Goal: Task Accomplishment & Management: Use online tool/utility

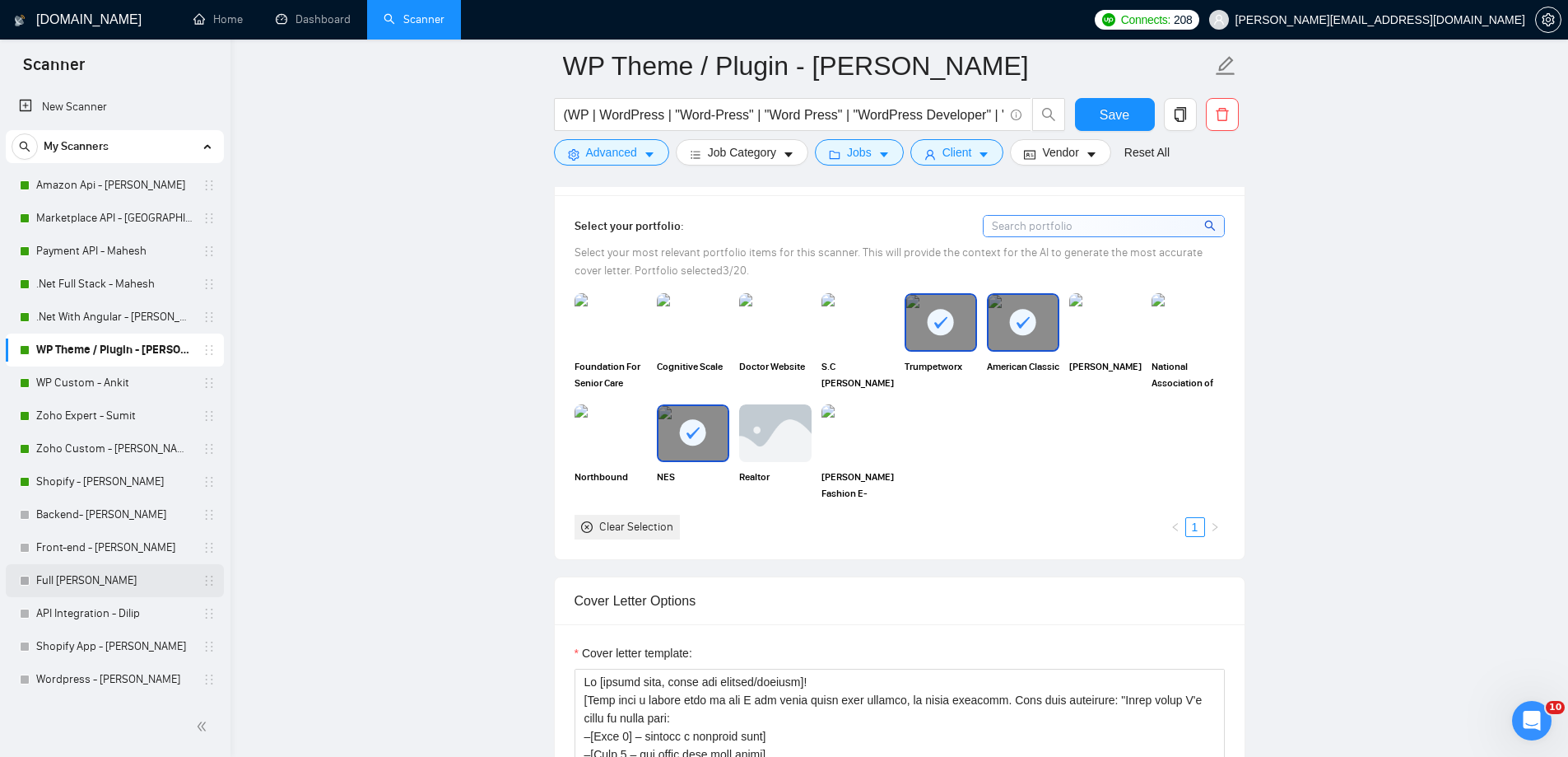
scroll to position [1684, 0]
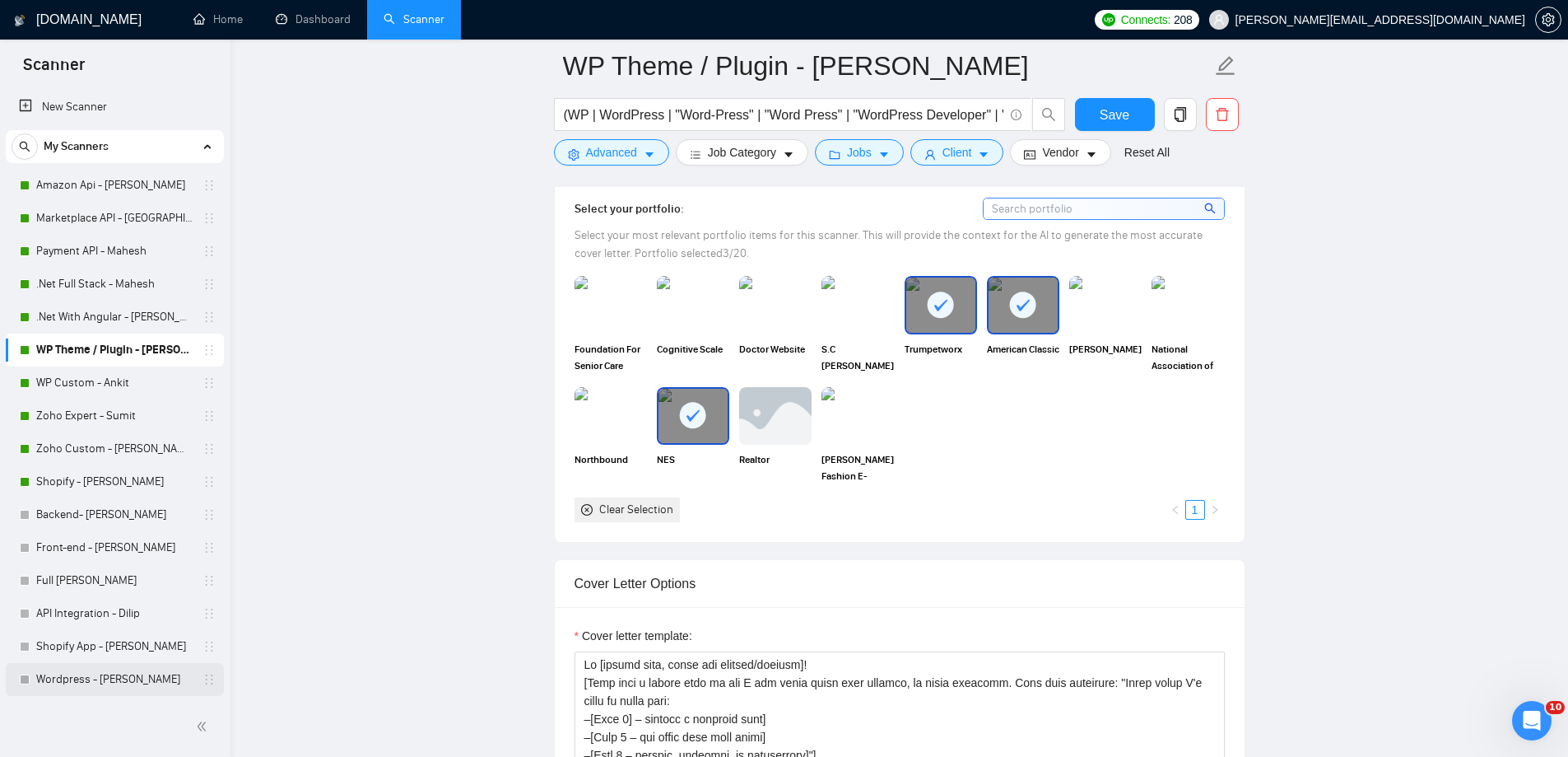
click at [97, 678] on link "Wordpress - [PERSON_NAME]" at bounding box center [114, 679] width 156 height 33
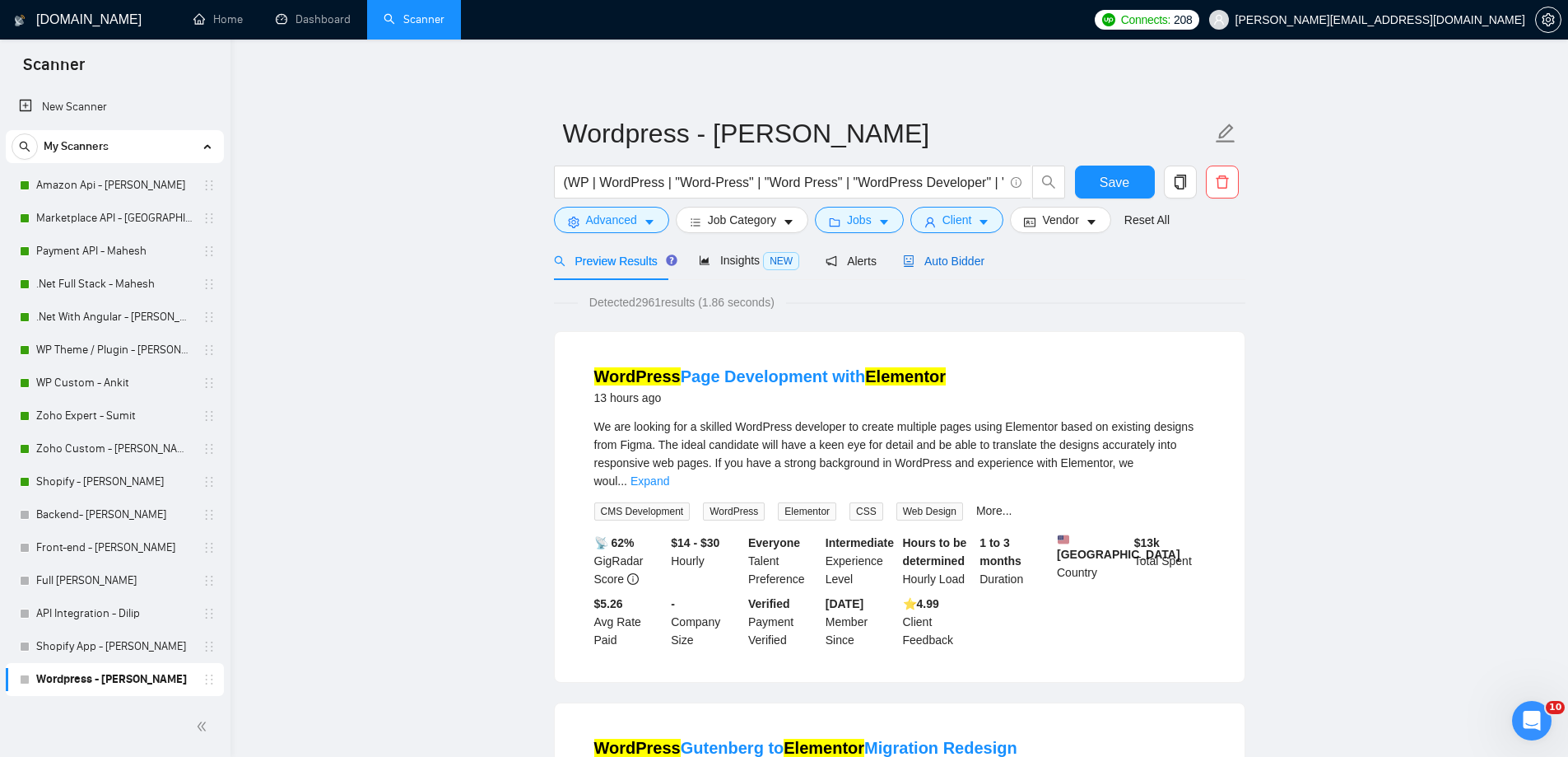
click at [933, 252] on div "Auto Bidder" at bounding box center [944, 261] width 81 height 19
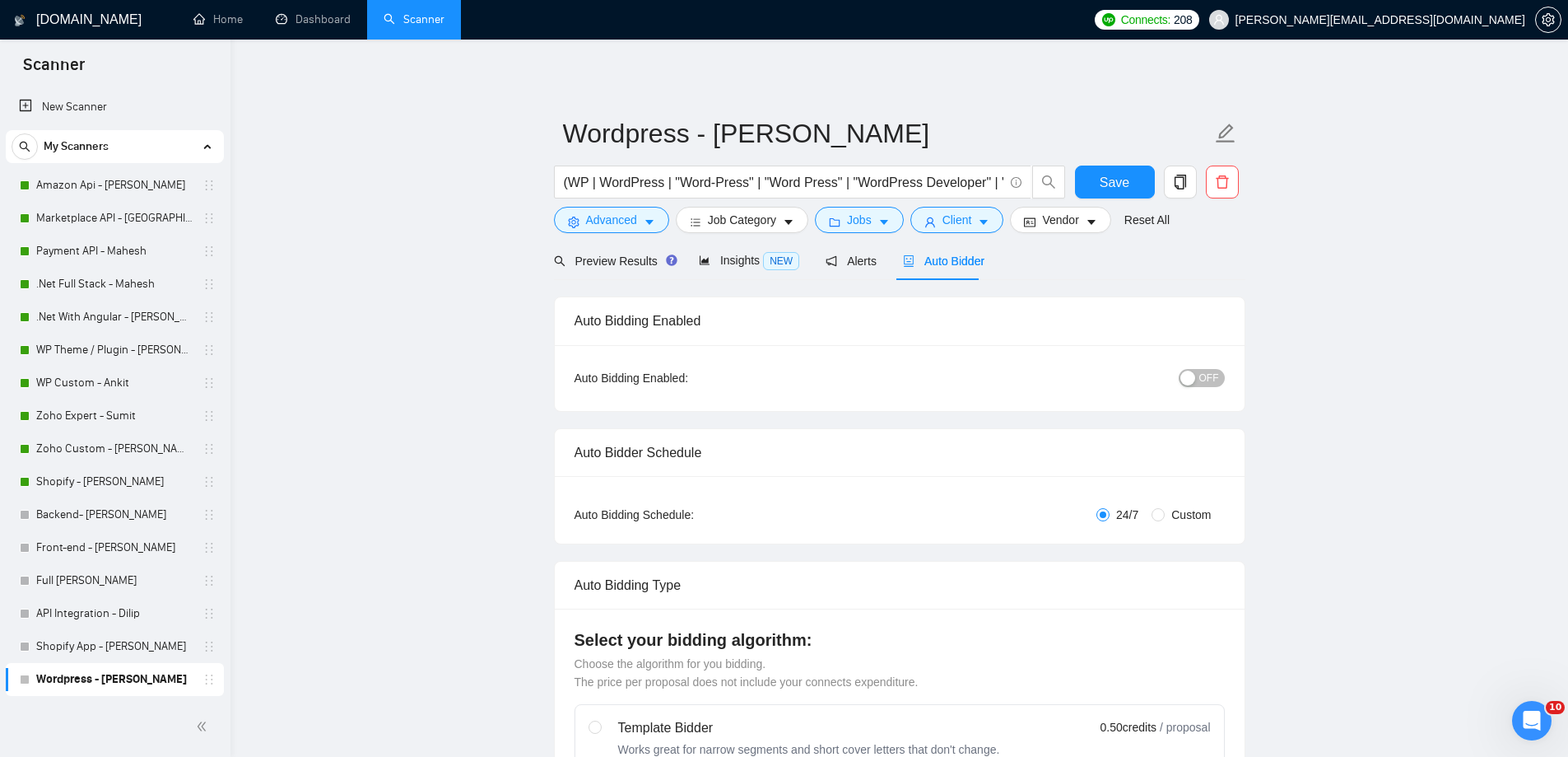
radio input "false"
radio input "true"
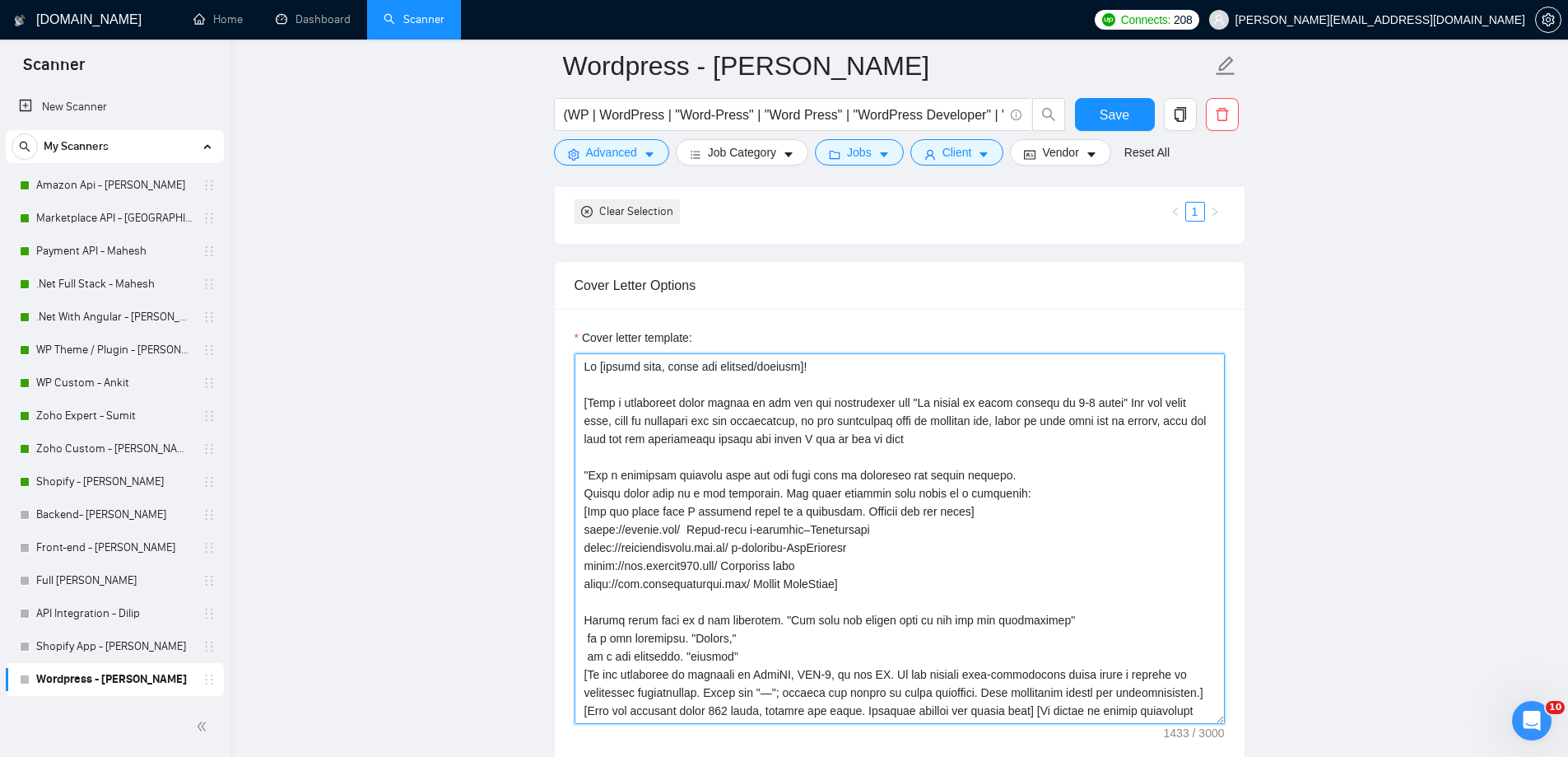
click at [601, 407] on textarea "Cover letter template:" at bounding box center [900, 539] width 651 height 371
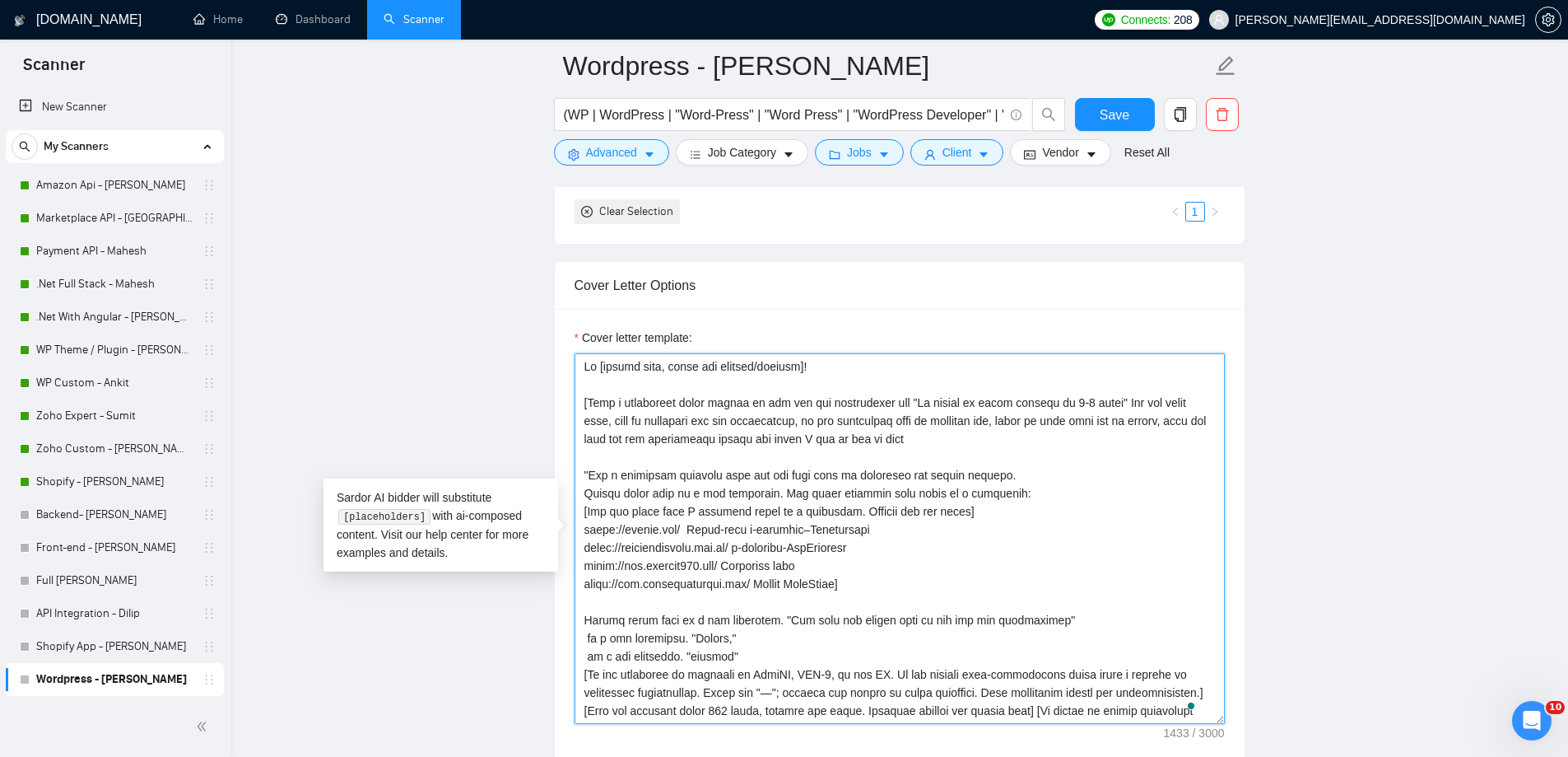
click at [604, 410] on textarea "Cover letter template:" at bounding box center [900, 539] width 651 height 371
drag, startPoint x: 604, startPoint y: 410, endPoint x: 917, endPoint y: 443, distance: 314.7
click at [917, 443] on textarea "Cover letter template:" at bounding box center [900, 539] width 651 height 371
paste textarea "add the first line, Recently completed same work for my previous clients , it h…"
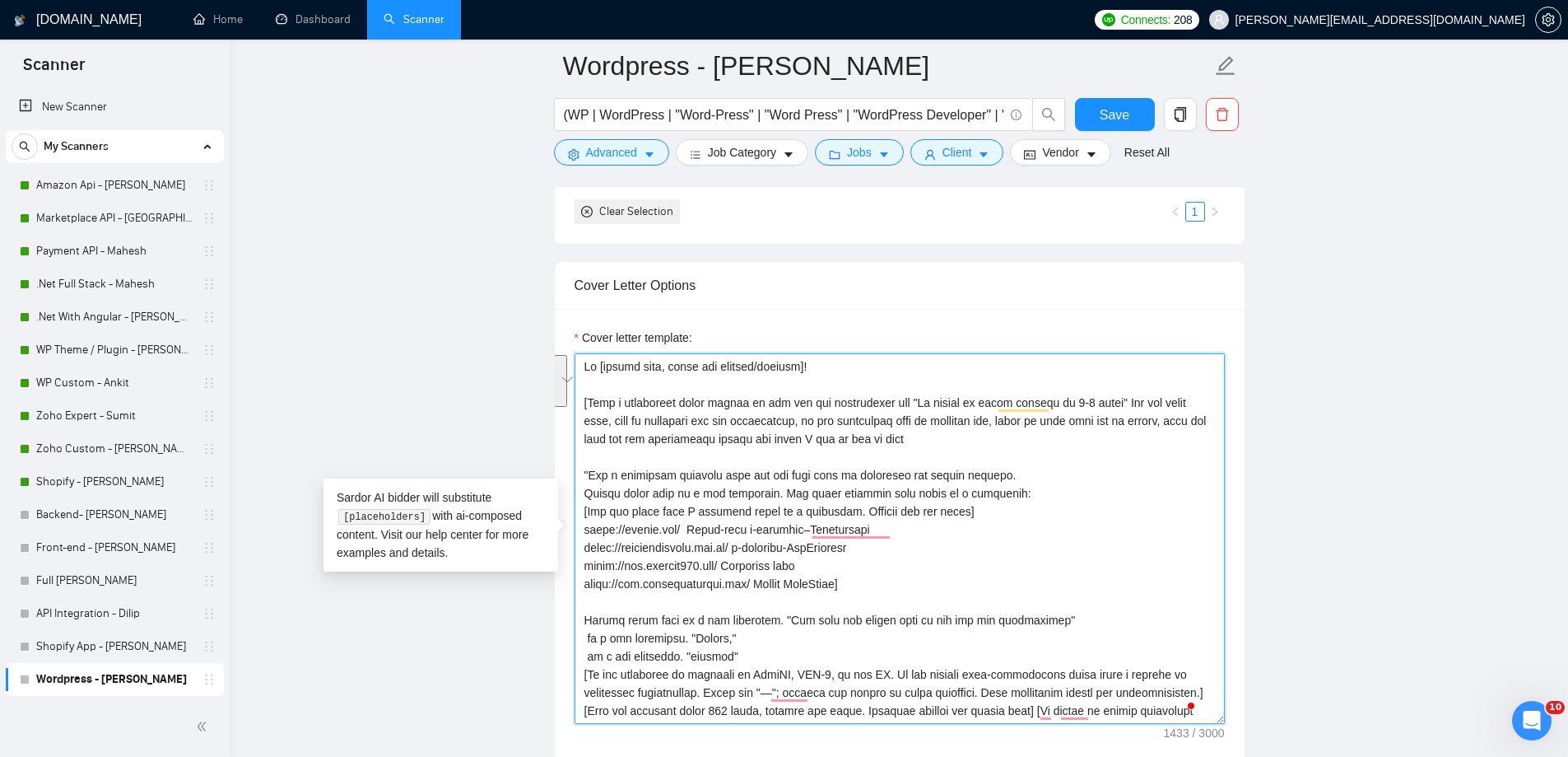
type textarea "Lo [ipsumd sita, conse adi elitsed/doeiusm]! ​[Temp i utlaboreet dolor magnaa e…"
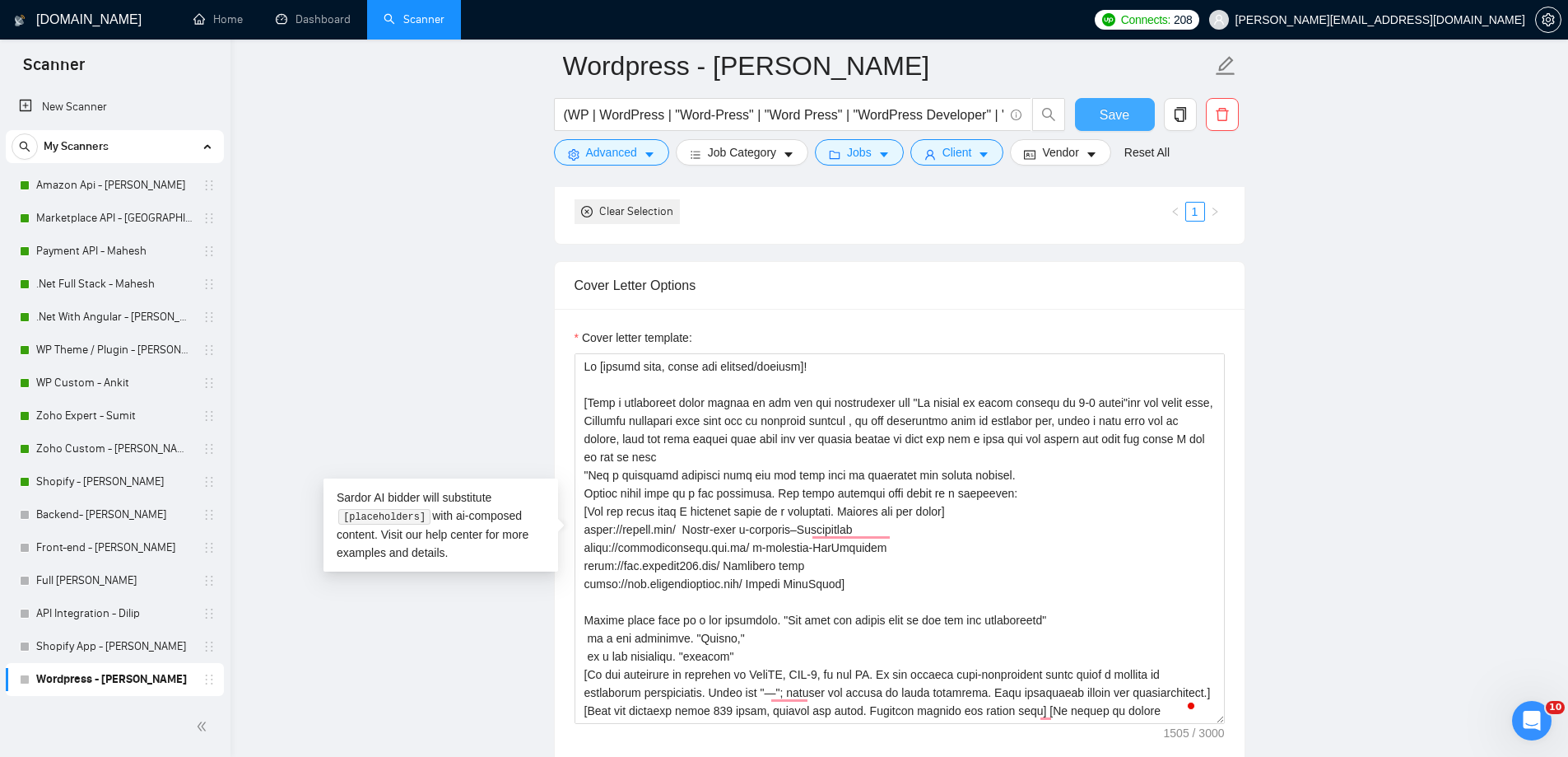
click at [1102, 115] on span "Save" at bounding box center [1115, 114] width 30 height 20
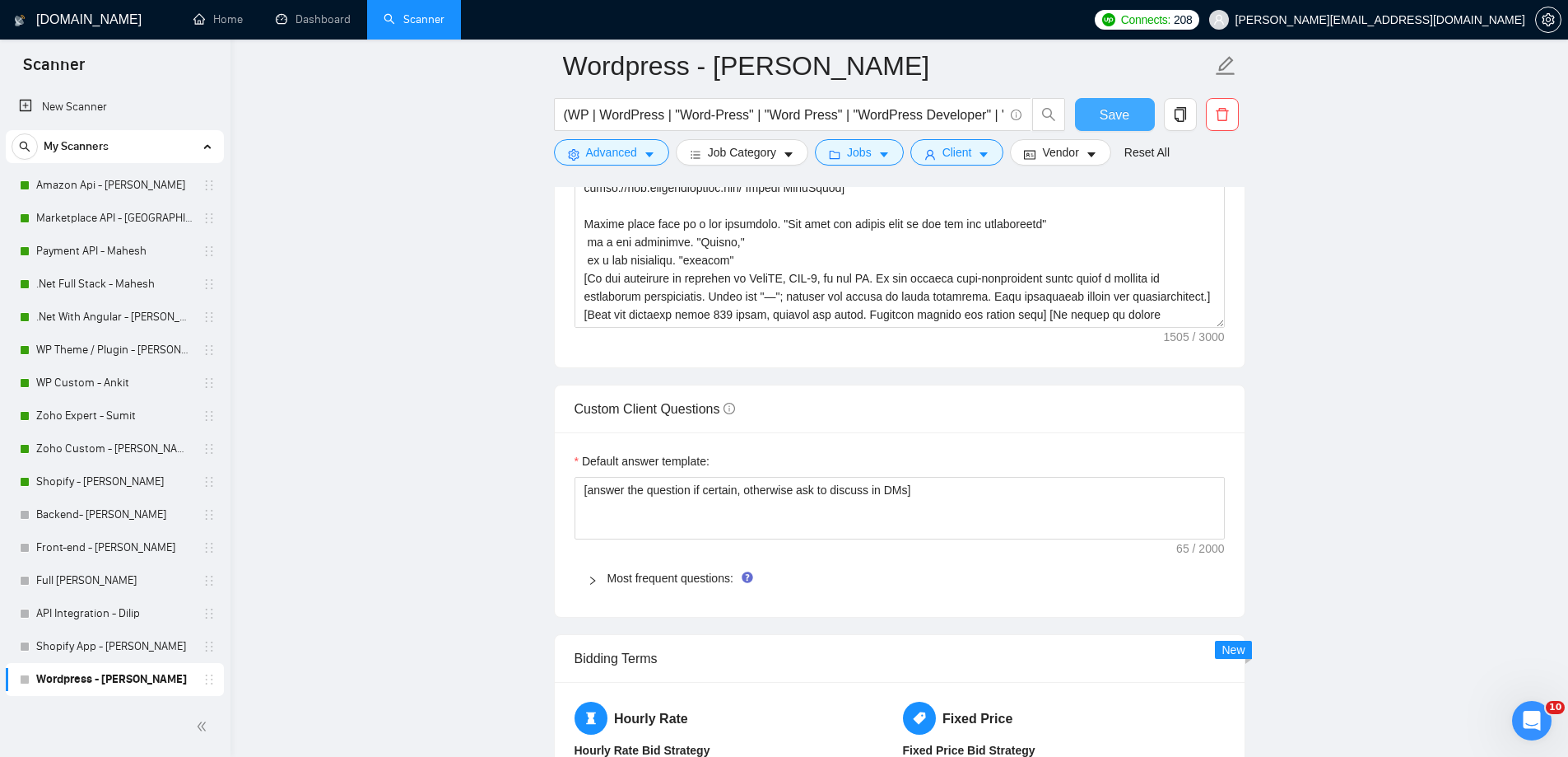
scroll to position [2263, 0]
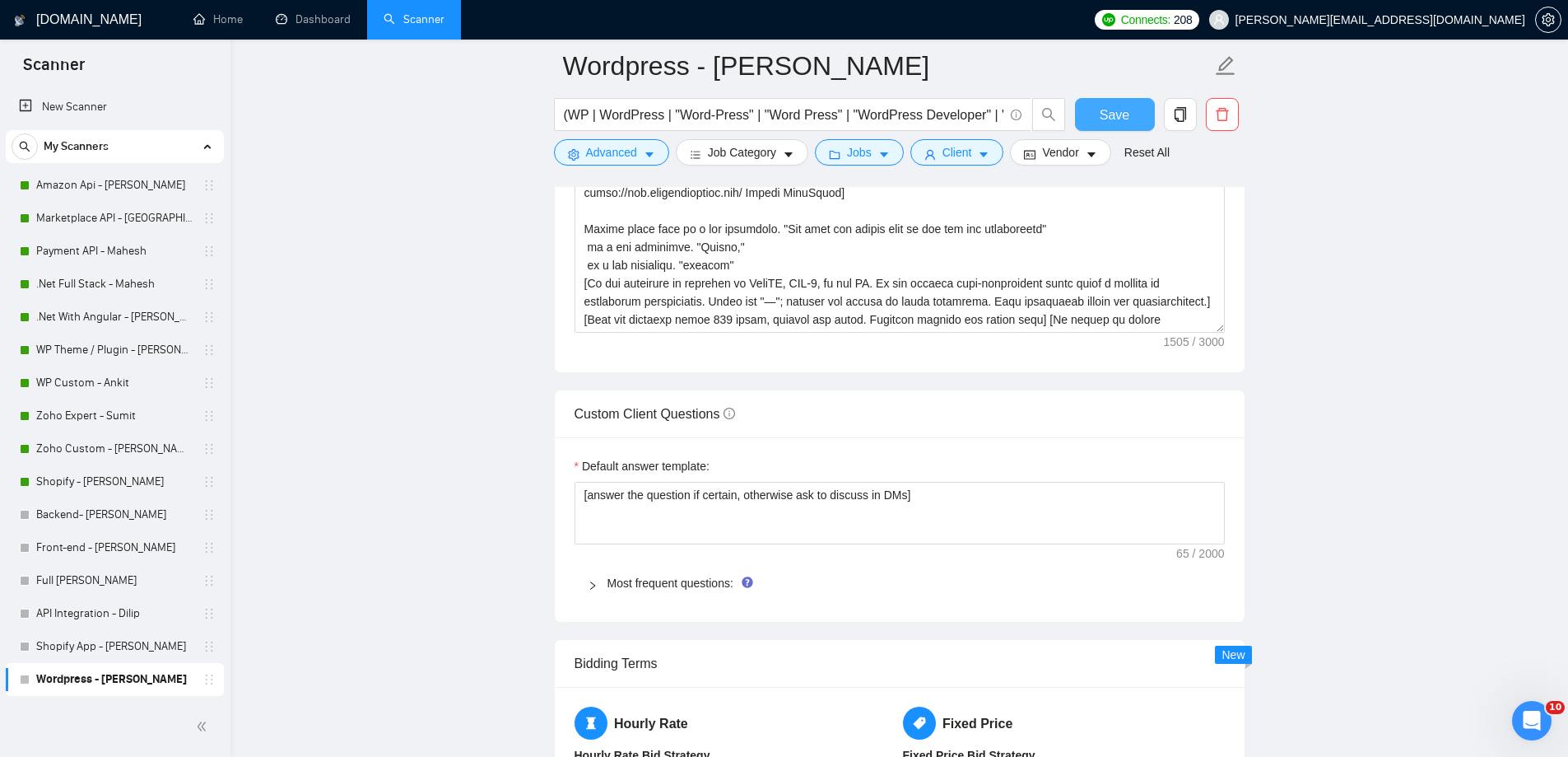
click at [1082, 124] on button "Save" at bounding box center [1115, 114] width 79 height 33
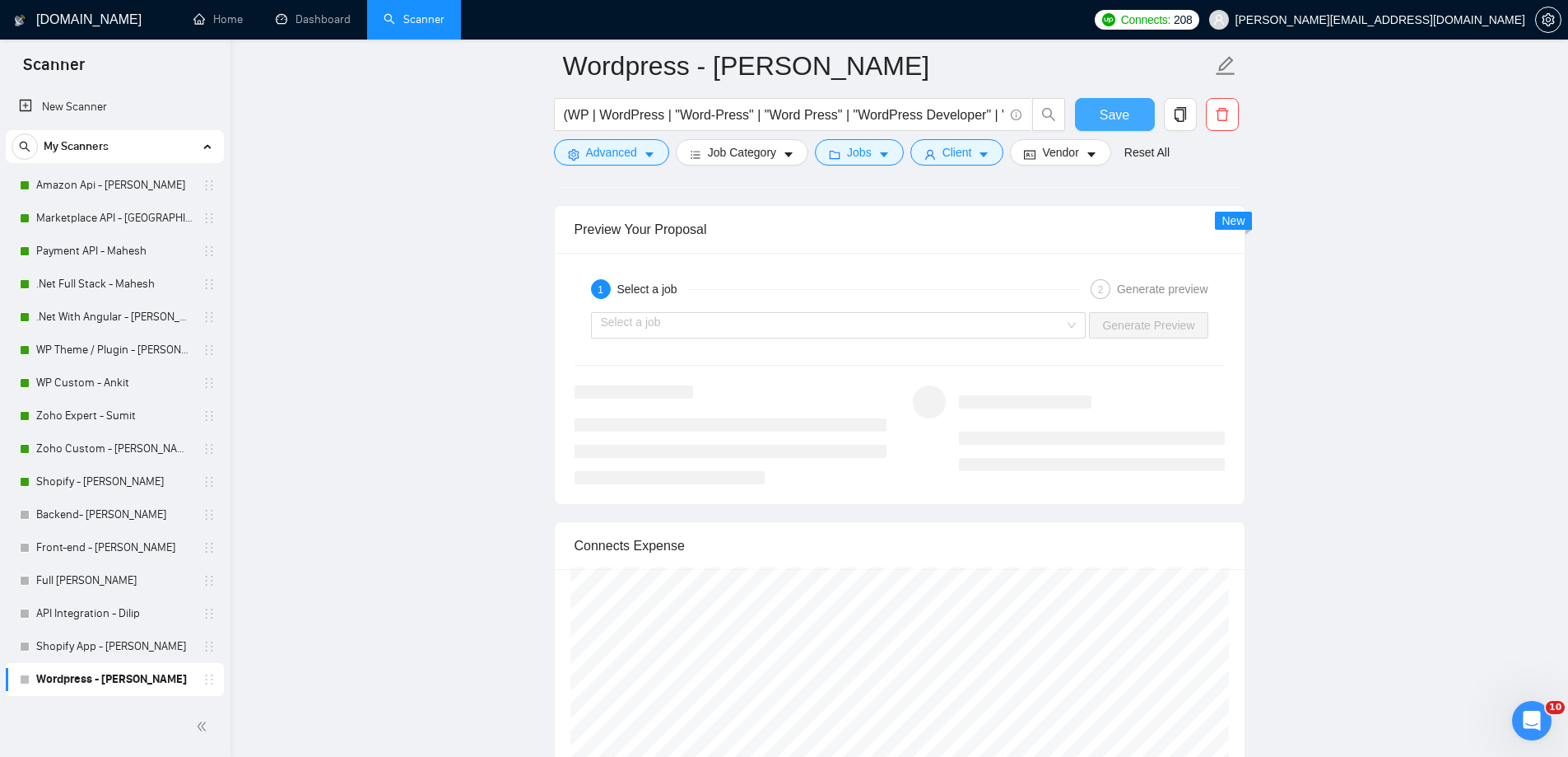
scroll to position [3325, 0]
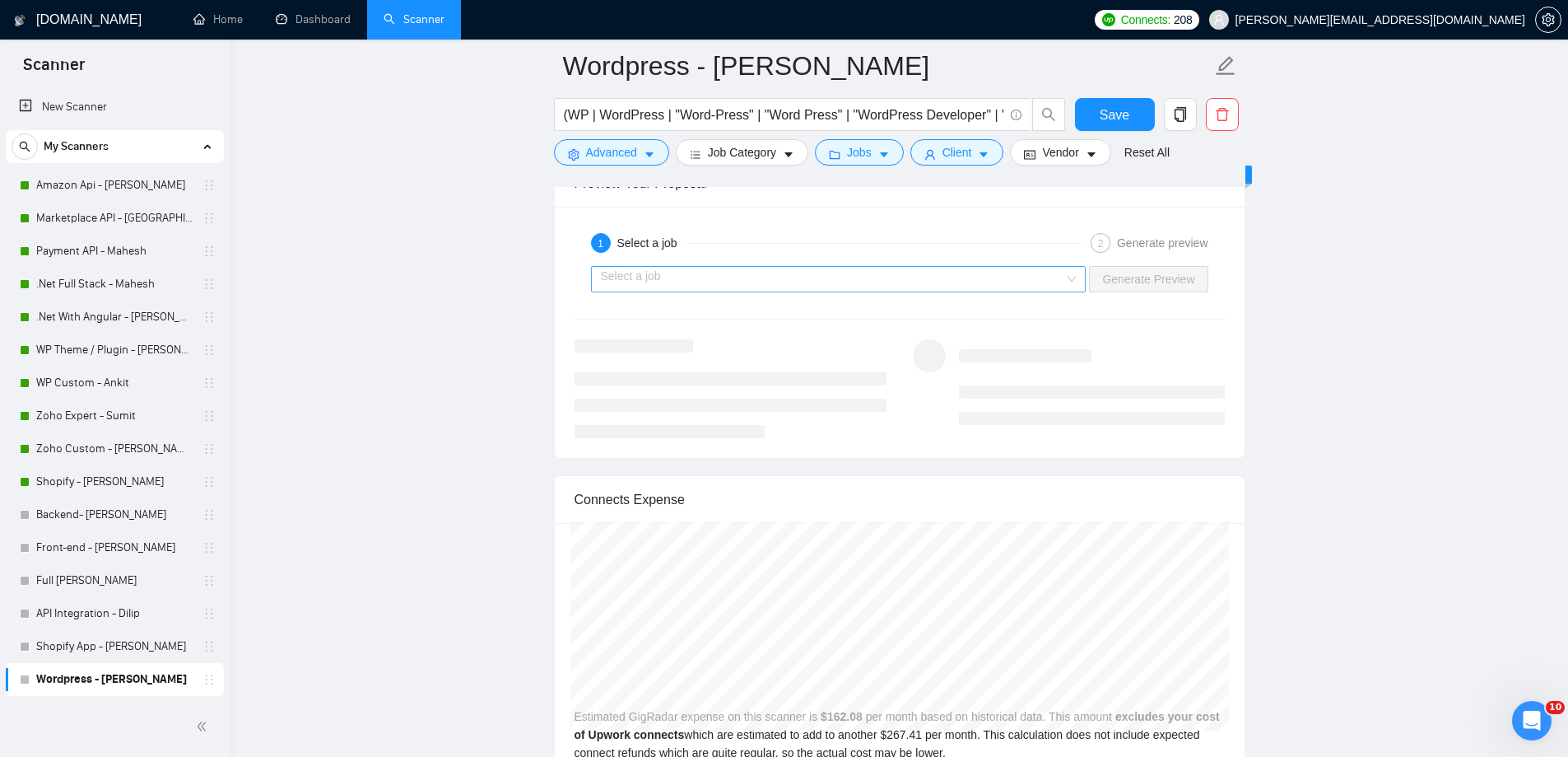
click at [828, 280] on input "search" at bounding box center [833, 279] width 464 height 25
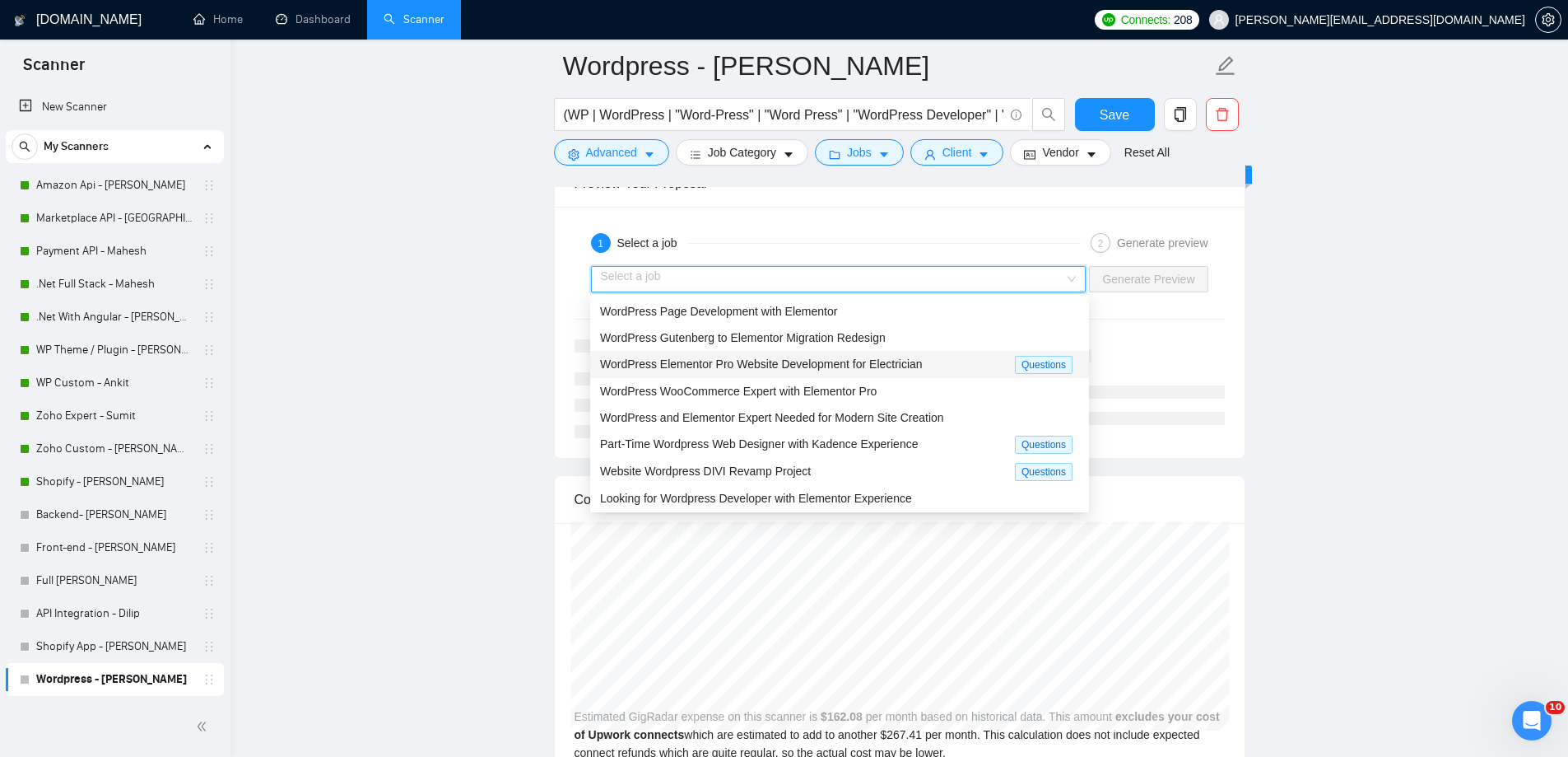
click at [838, 363] on span "WordPress Elementor Pro Website Development for Electrician" at bounding box center [762, 364] width 323 height 13
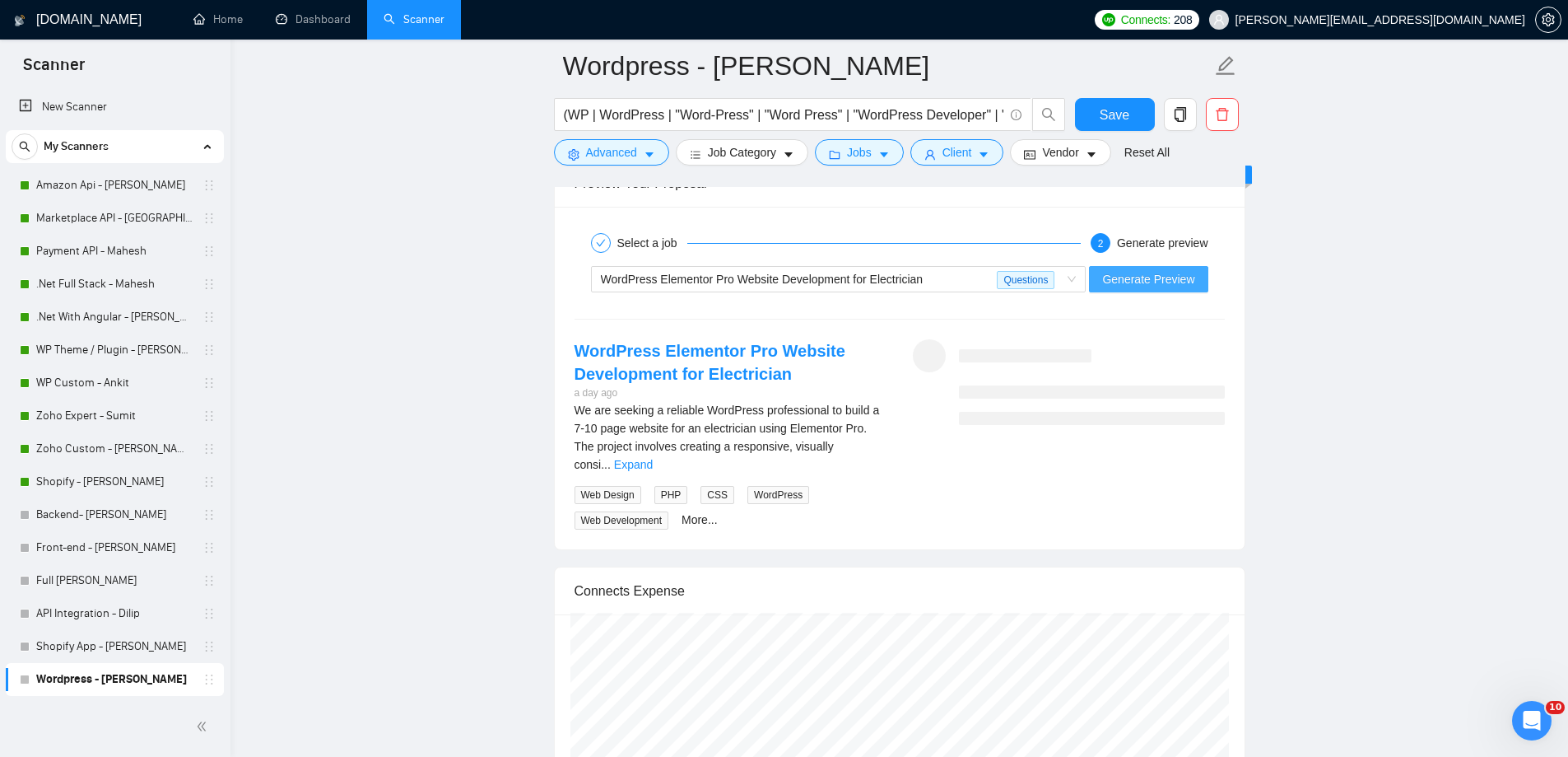
click at [1131, 272] on span "Generate Preview" at bounding box center [1149, 279] width 92 height 19
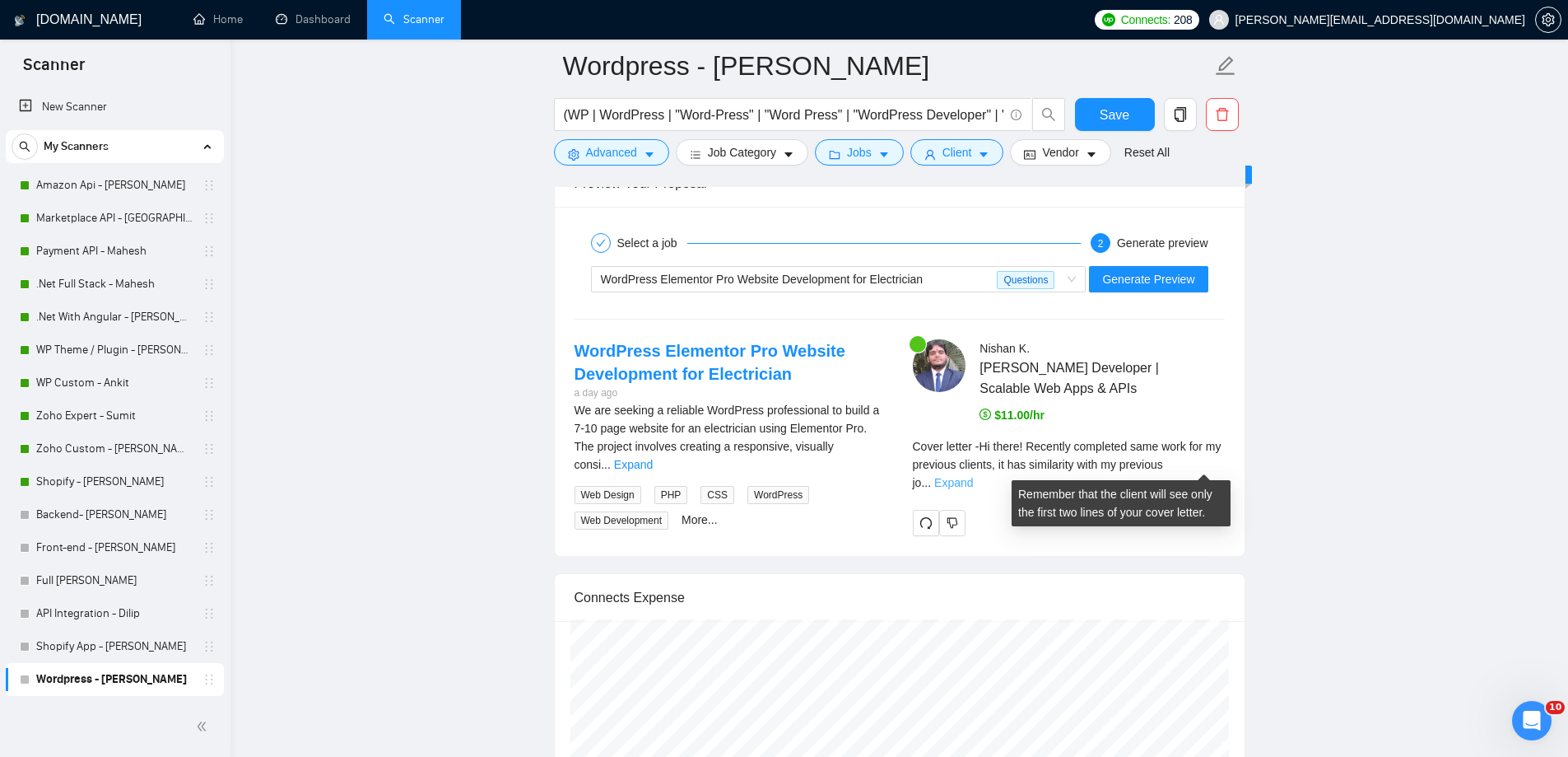
click at [973, 476] on link "Expand" at bounding box center [954, 482] width 39 height 13
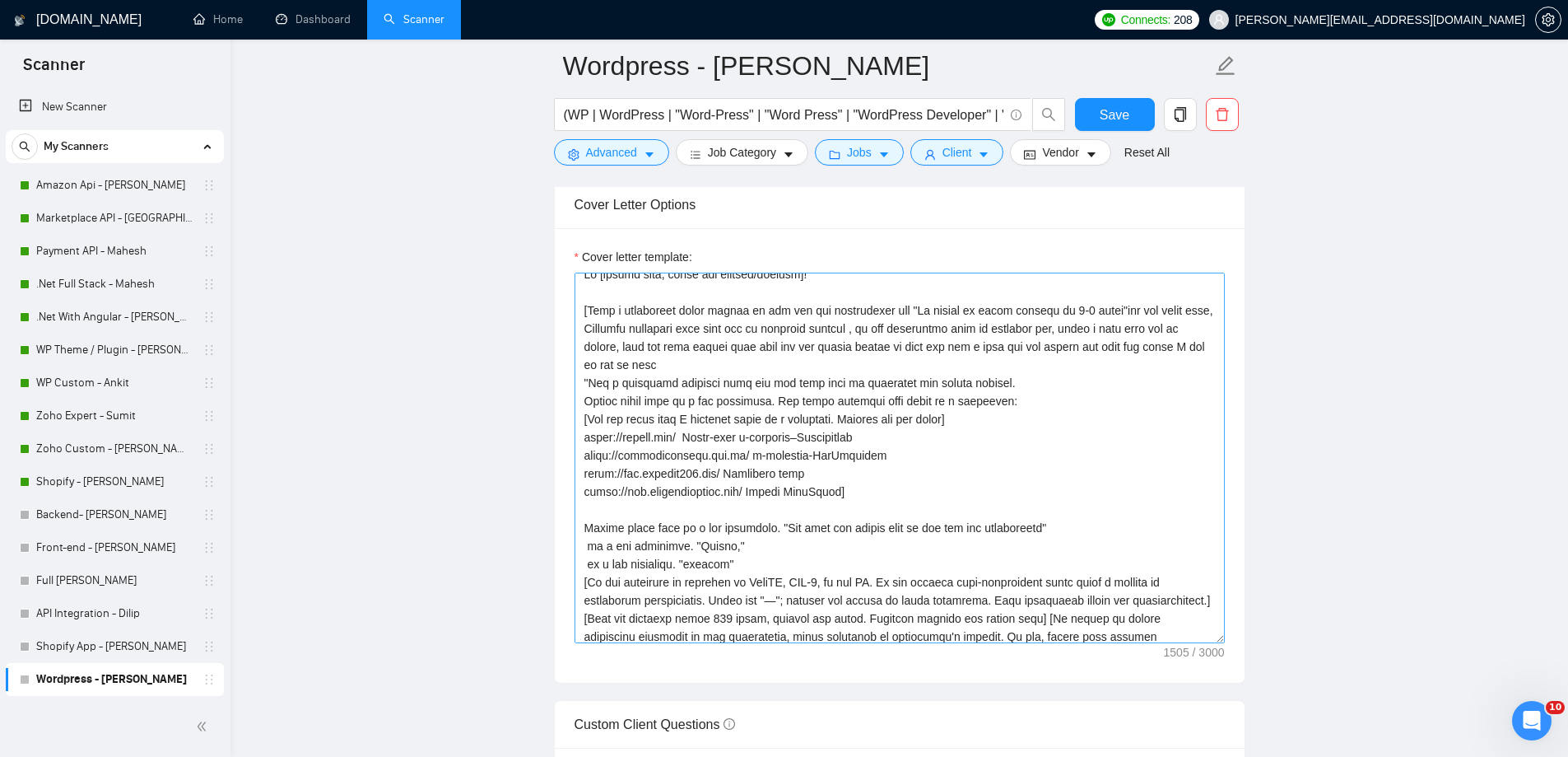
scroll to position [0, 0]
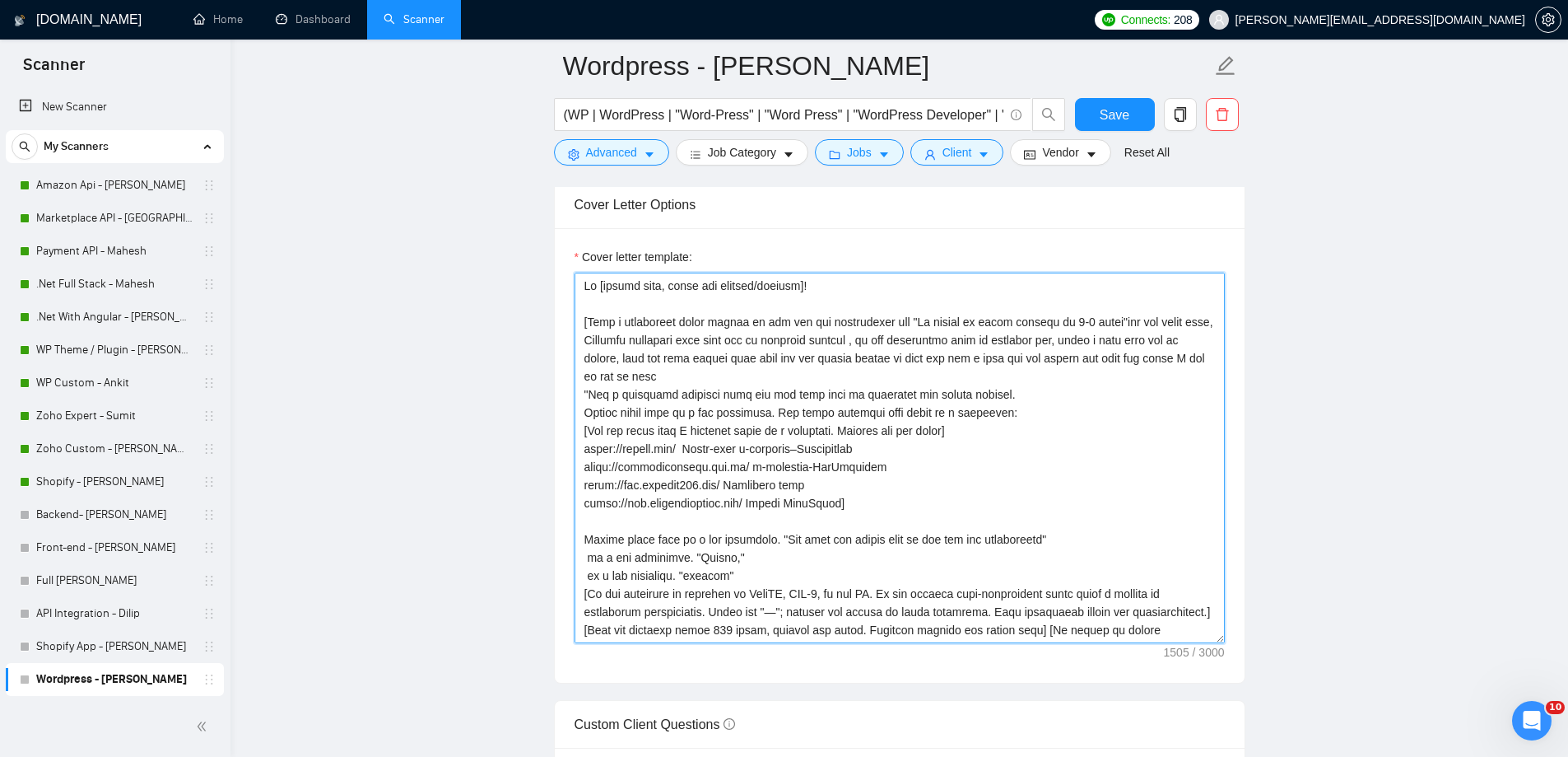
click at [595, 324] on textarea "Cover letter template:" at bounding box center [900, 458] width 651 height 371
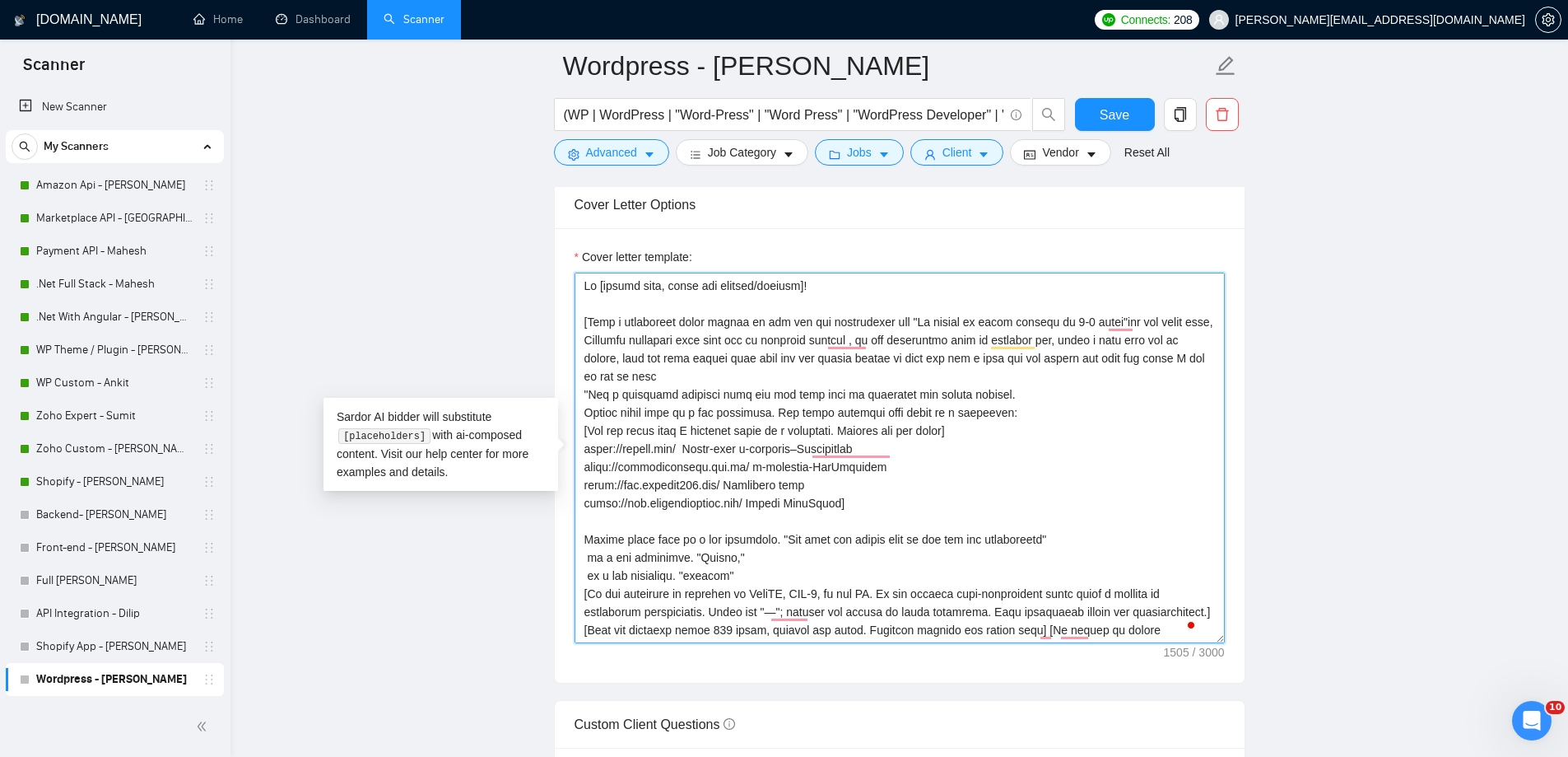
drag, startPoint x: 595, startPoint y: 324, endPoint x: 699, endPoint y: 373, distance: 115.0
click at [699, 373] on textarea "Cover letter template:" at bounding box center [900, 458] width 651 height 371
paste textarea "which i have made for my client, then add some points that this are the comman …"
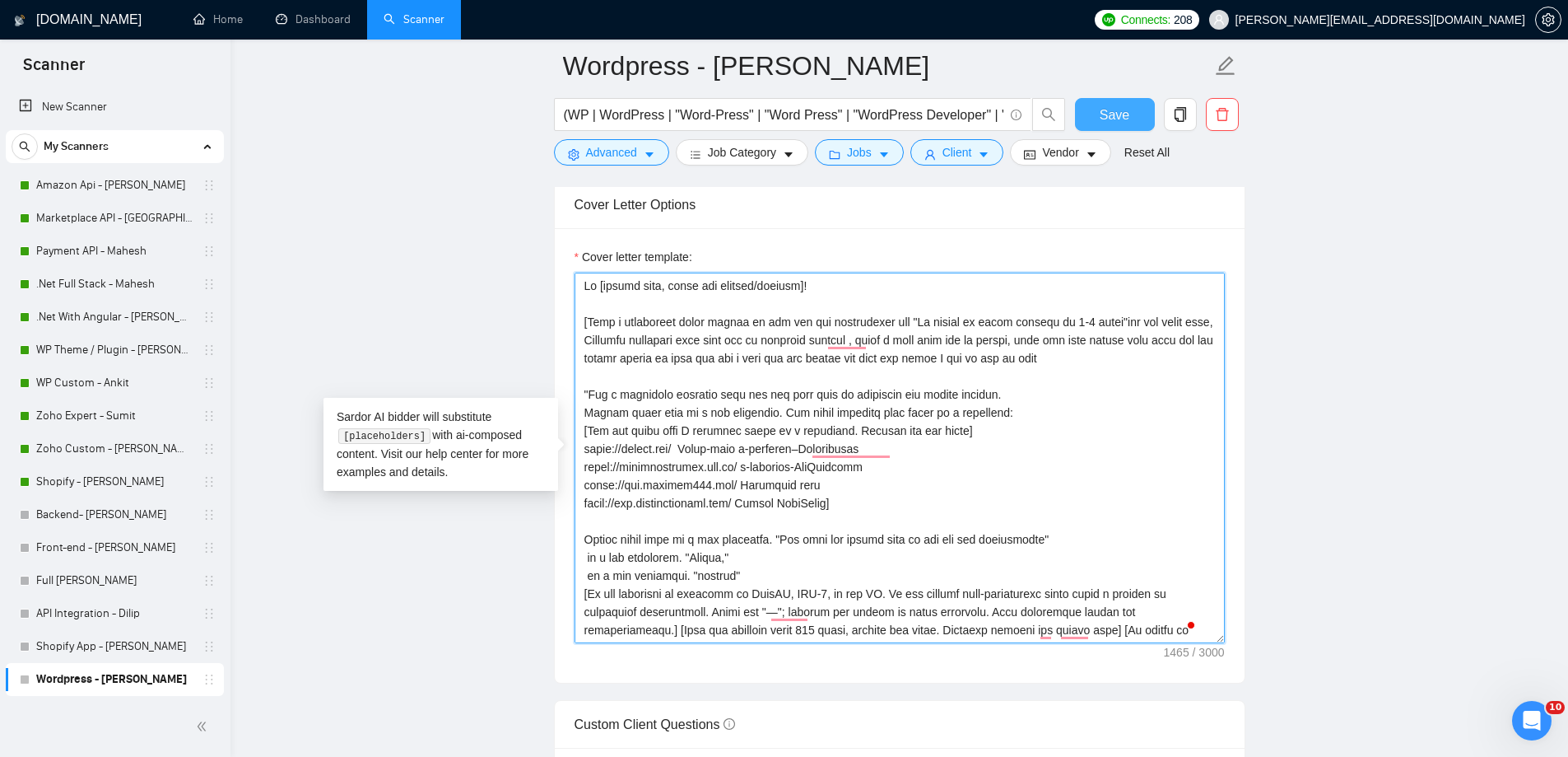
type textarea "Lo [ipsumd sita, conse adi elitsed/doeiusm]! ​[Temp i utlaboreet dolor magnaa e…"
click at [1124, 111] on span "Save" at bounding box center [1115, 114] width 30 height 20
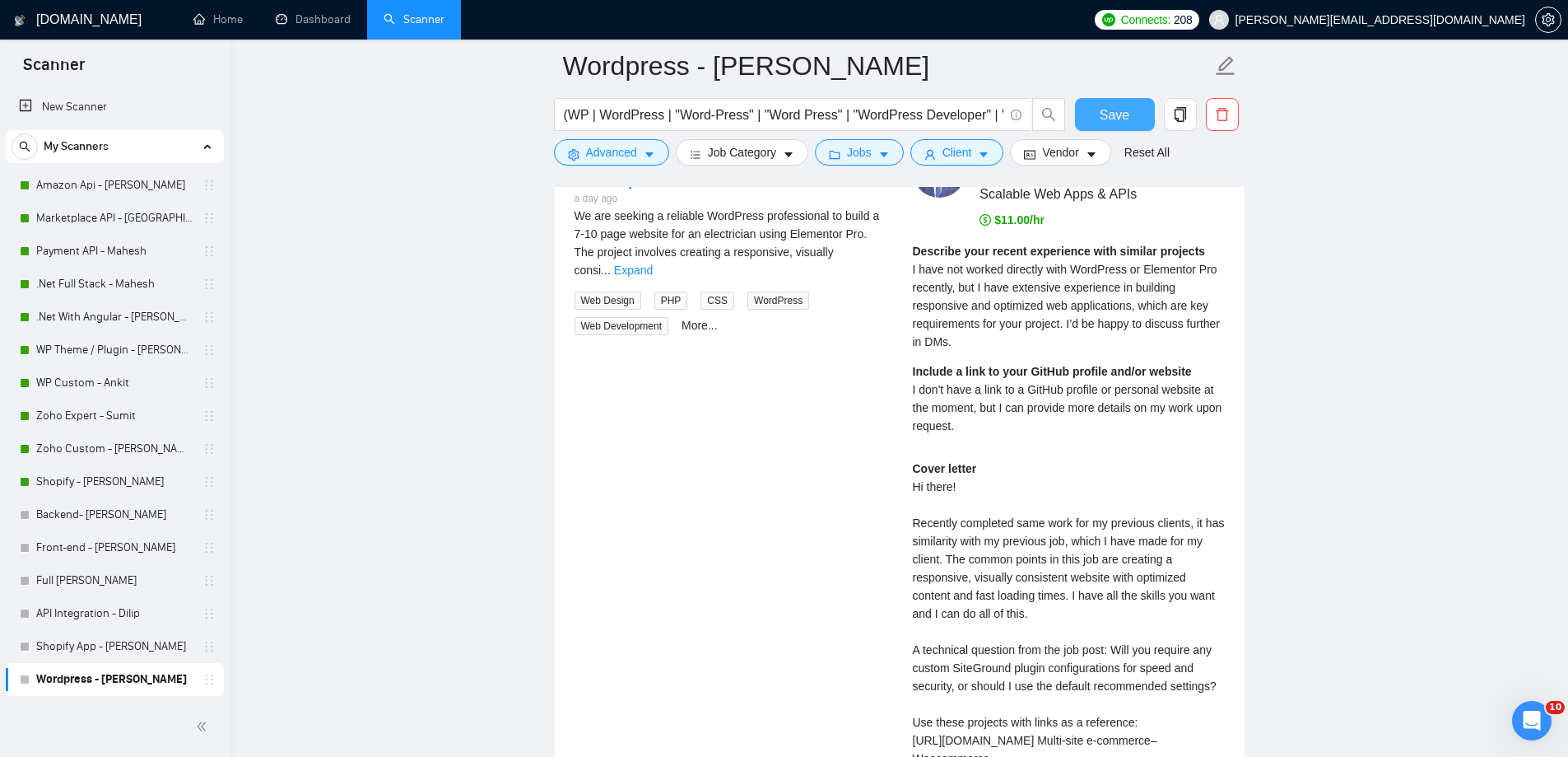
scroll to position [3199, 0]
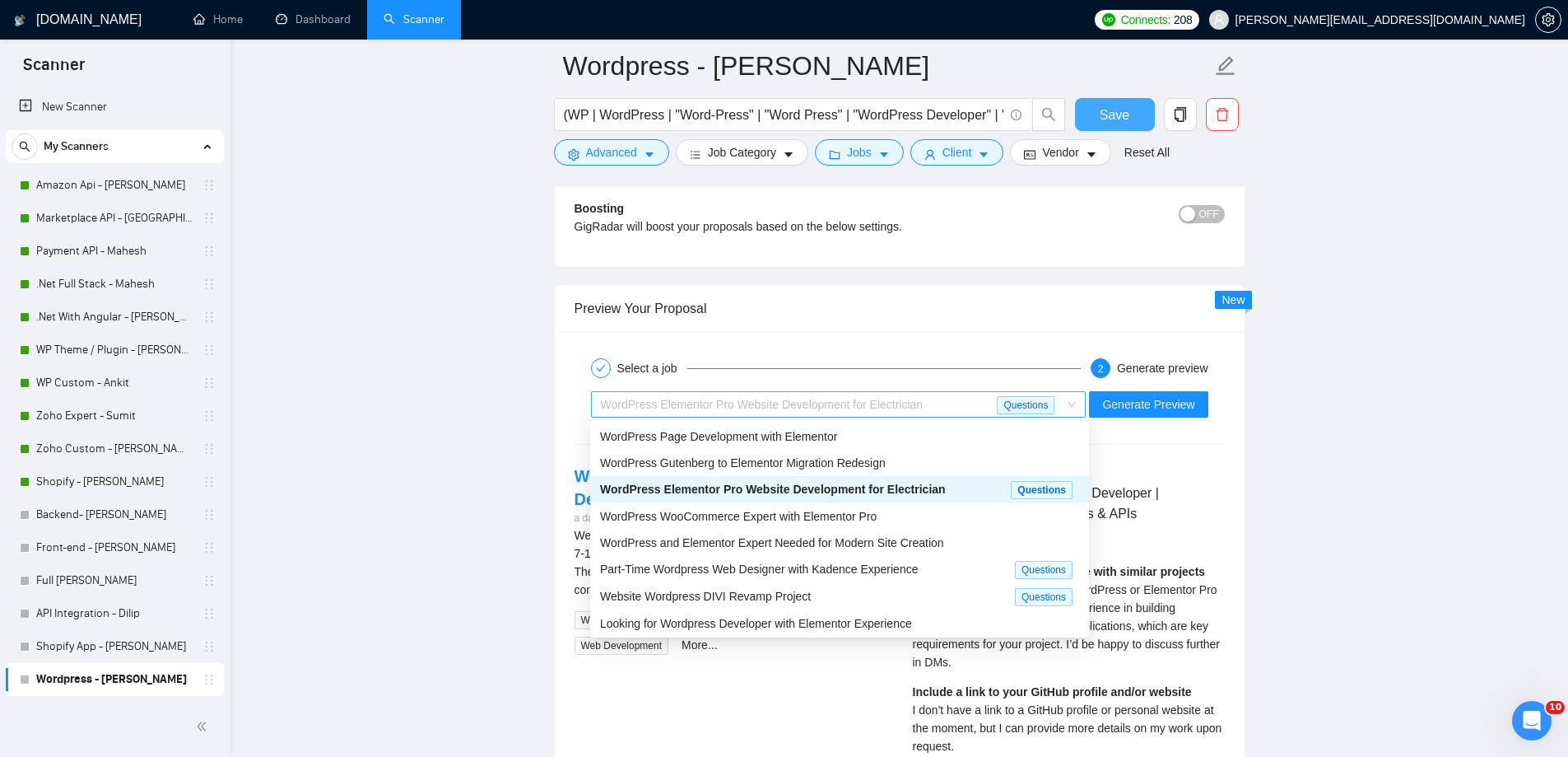
click at [969, 405] on div "WordPress Elementor Pro Website Development for Electrician" at bounding box center [799, 405] width 396 height 25
click at [946, 456] on div "WordPress Gutenberg to Elementor Migration Redesign" at bounding box center [840, 463] width 479 height 19
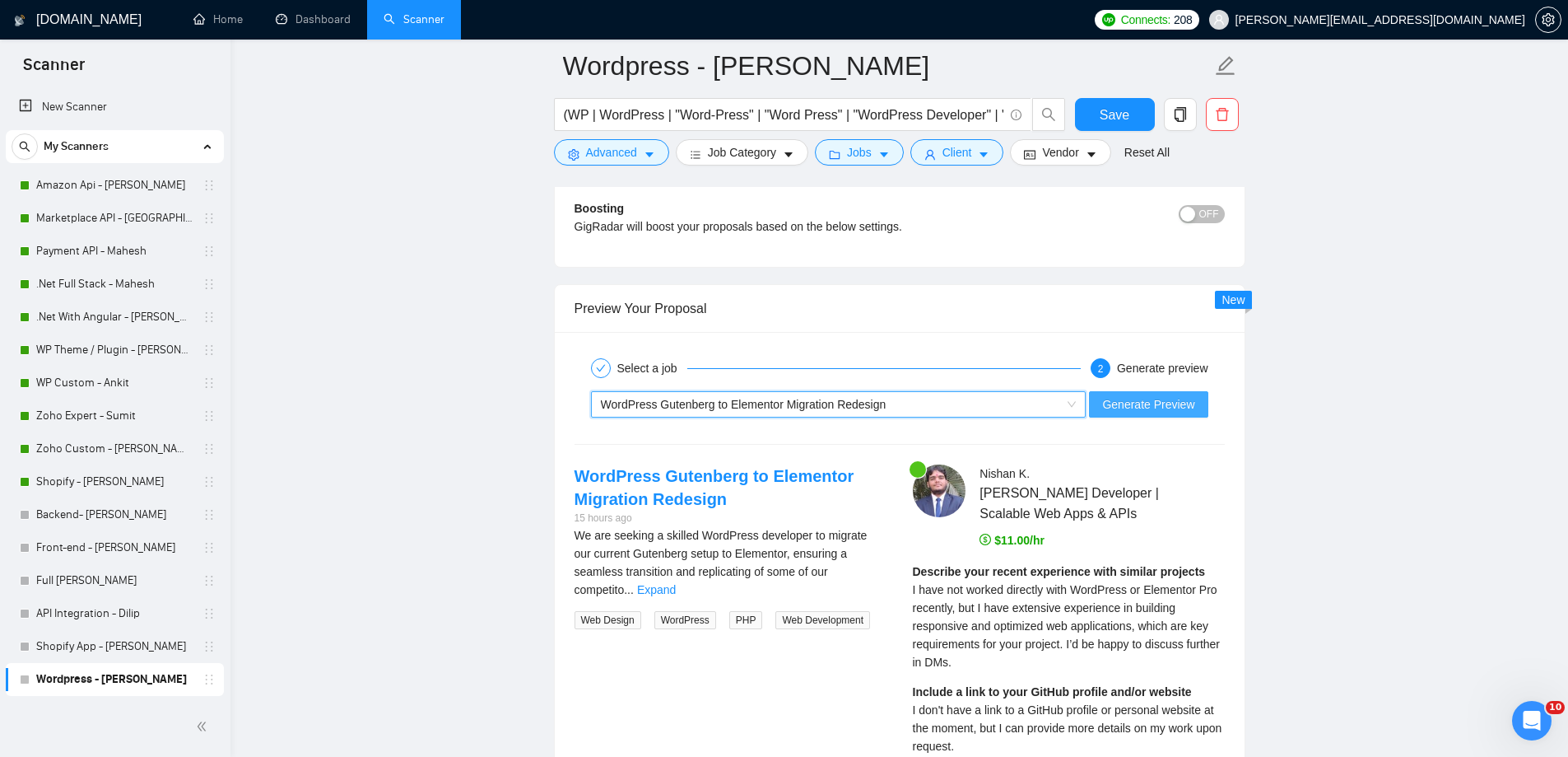
click at [1164, 409] on span "Generate Preview" at bounding box center [1149, 405] width 92 height 19
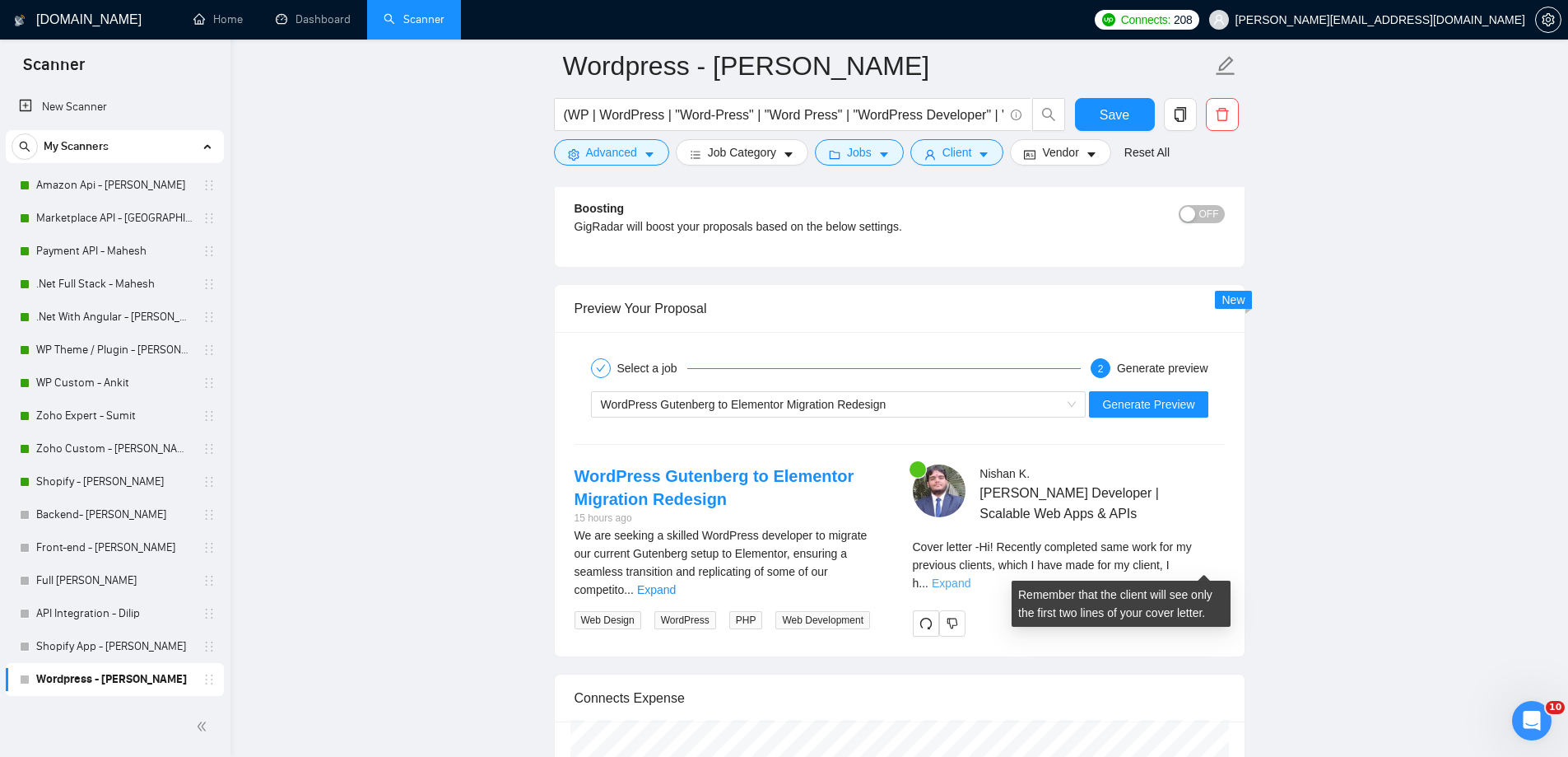
click at [970, 577] on link "Expand" at bounding box center [952, 583] width 39 height 13
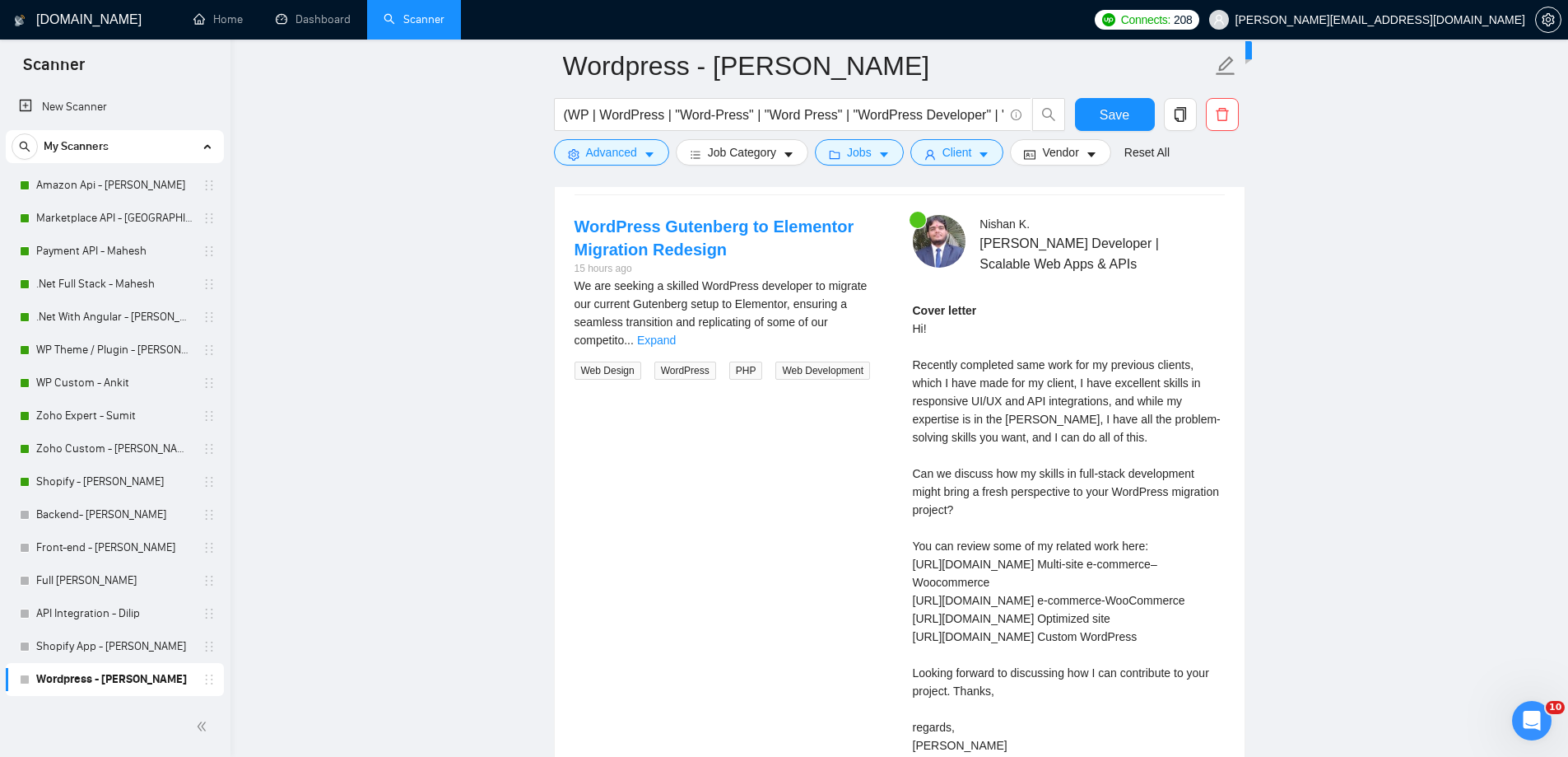
scroll to position [3511, 0]
